Goal: Check status: Check status

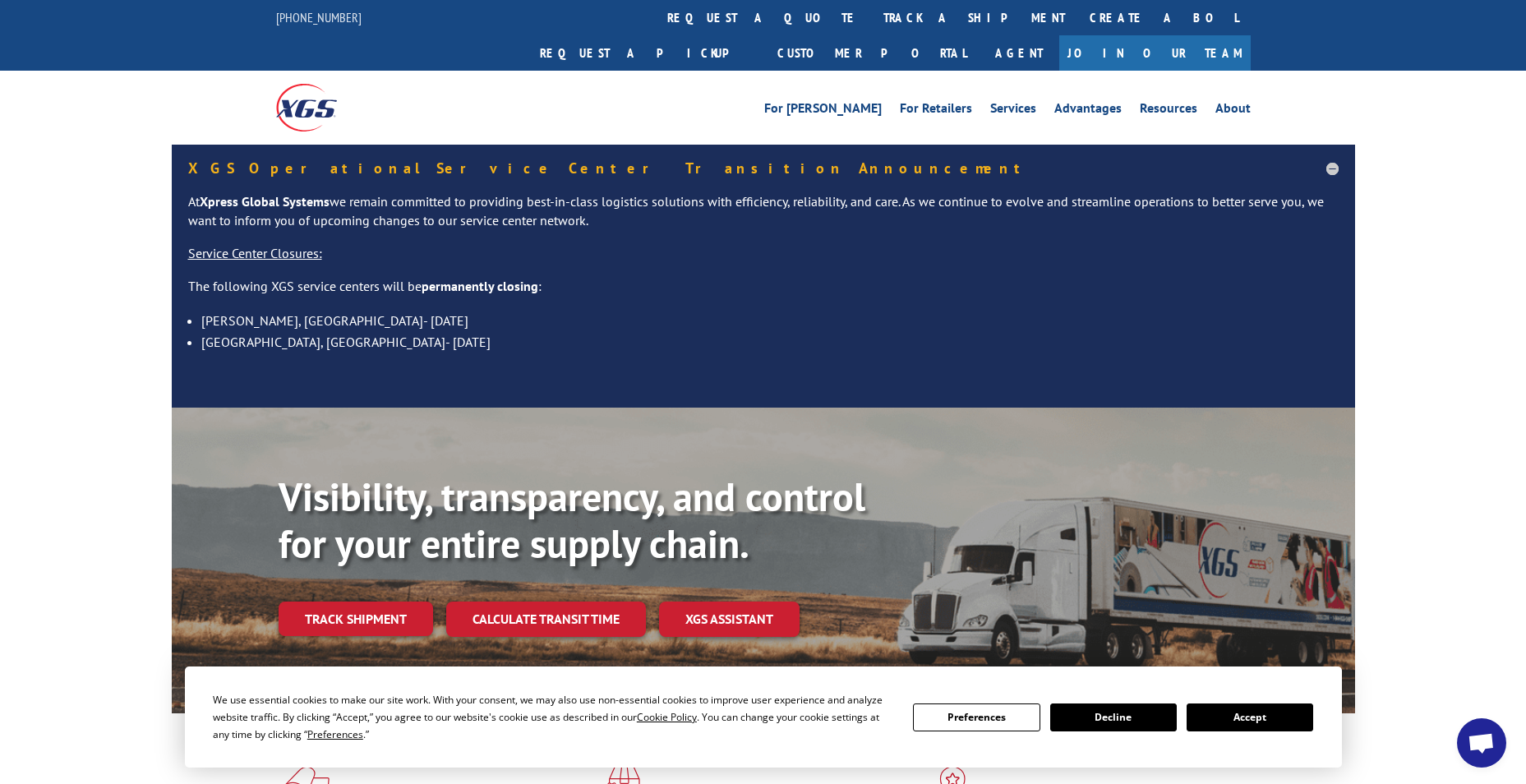
drag, startPoint x: 1226, startPoint y: 727, endPoint x: 1087, endPoint y: 721, distance: 139.1
click at [1223, 727] on button "Accept" at bounding box center [1249, 716] width 126 height 28
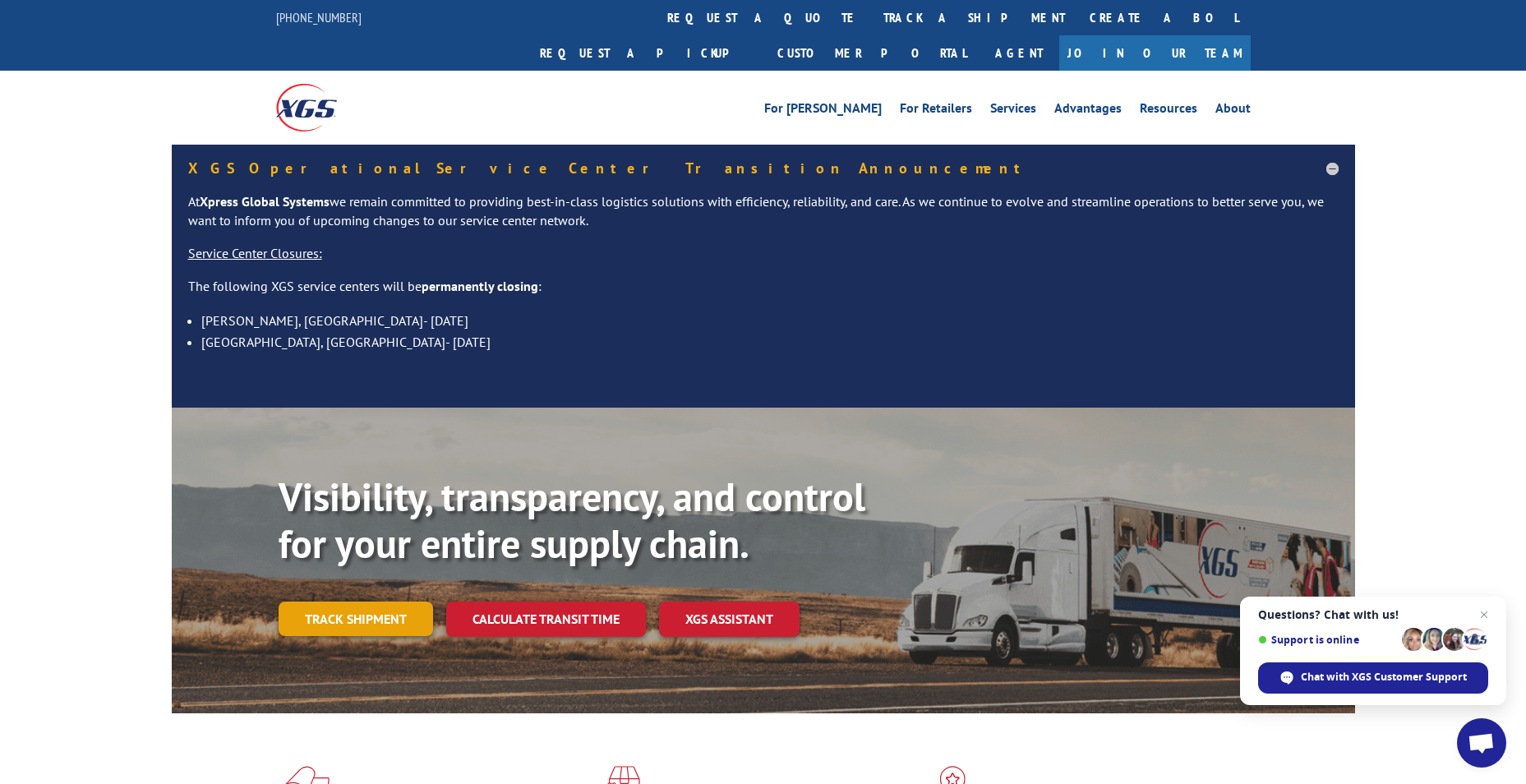
click at [326, 602] on link "Track shipment" at bounding box center [356, 619] width 155 height 34
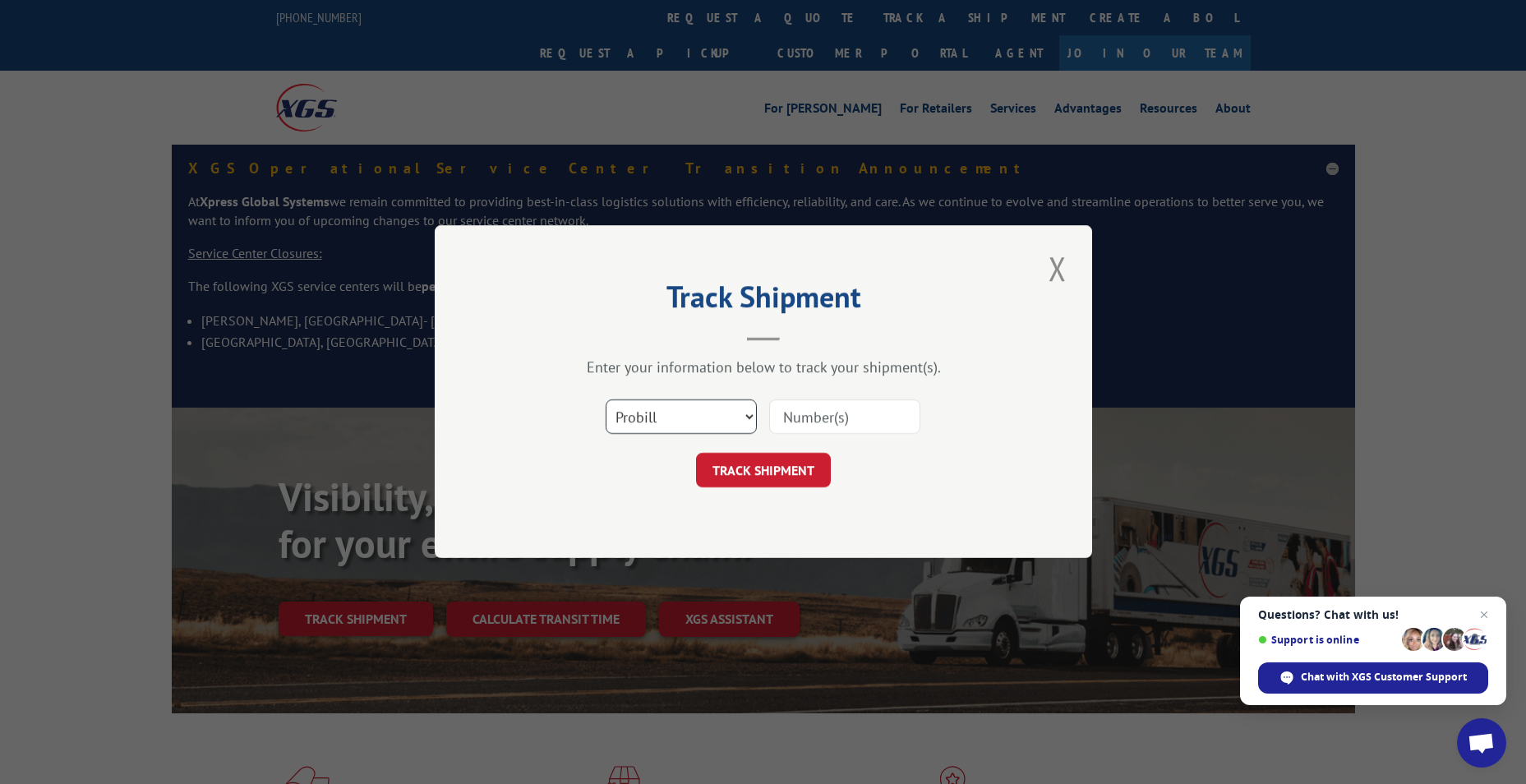
click at [659, 410] on select "Select category... Probill BOL PO" at bounding box center [681, 417] width 151 height 34
select select "bol"
click at [605, 400] on select "Select category... Probill BOL PO" at bounding box center [681, 417] width 151 height 34
click at [791, 414] on input at bounding box center [844, 417] width 151 height 34
paste input "425165"
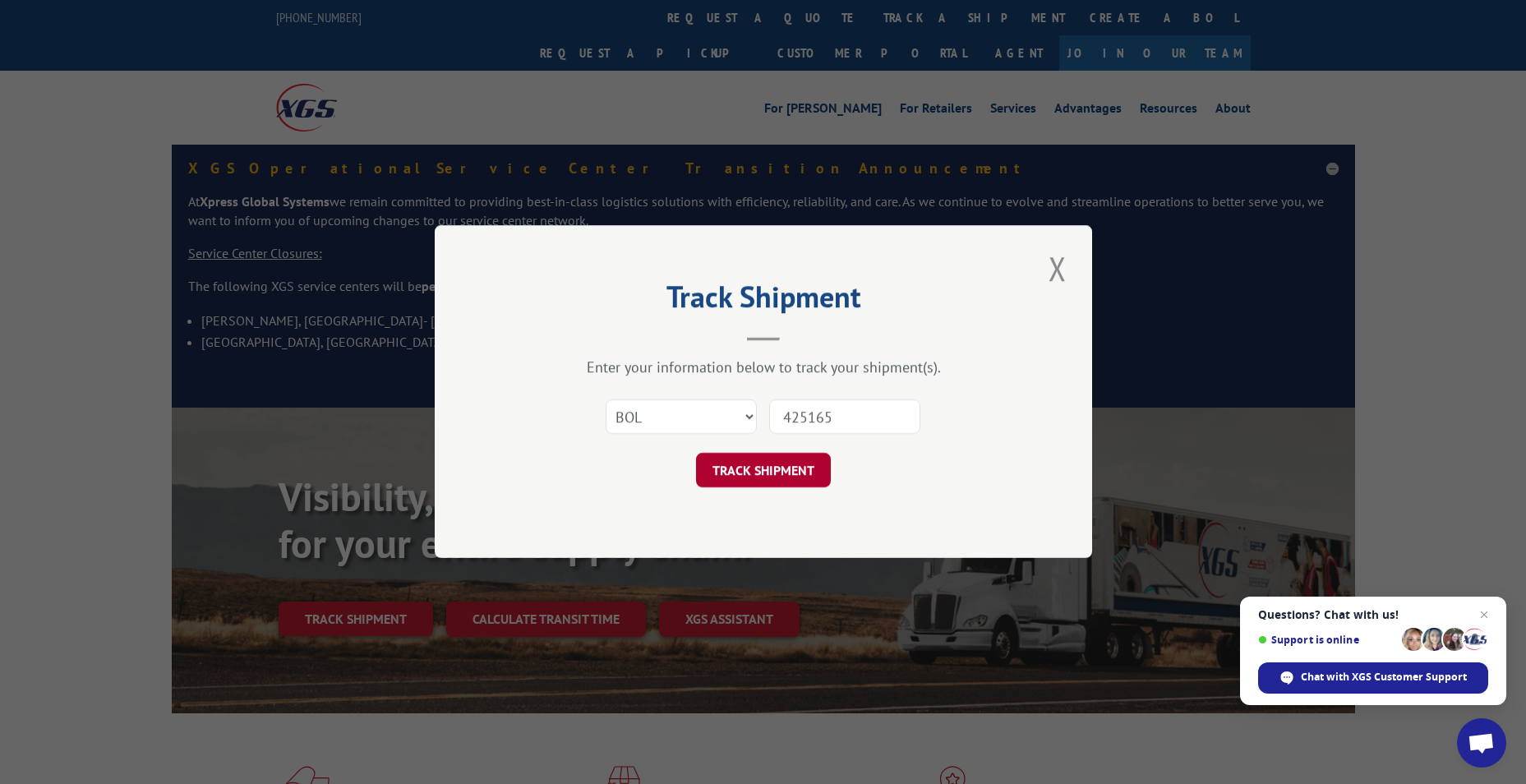
type input "425165"
click at [777, 473] on button "TRACK SHIPMENT" at bounding box center [763, 471] width 135 height 34
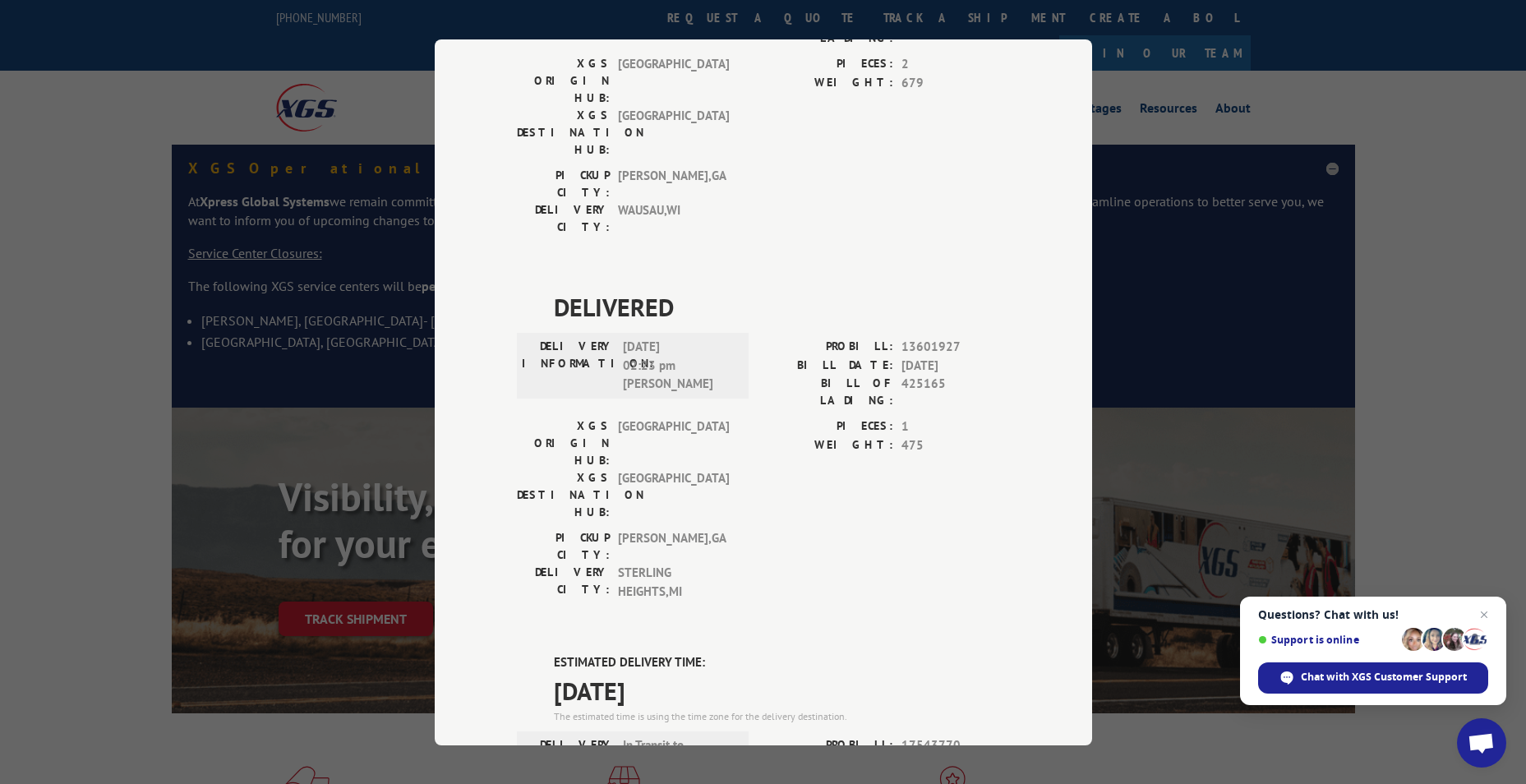
scroll to position [1112, 0]
